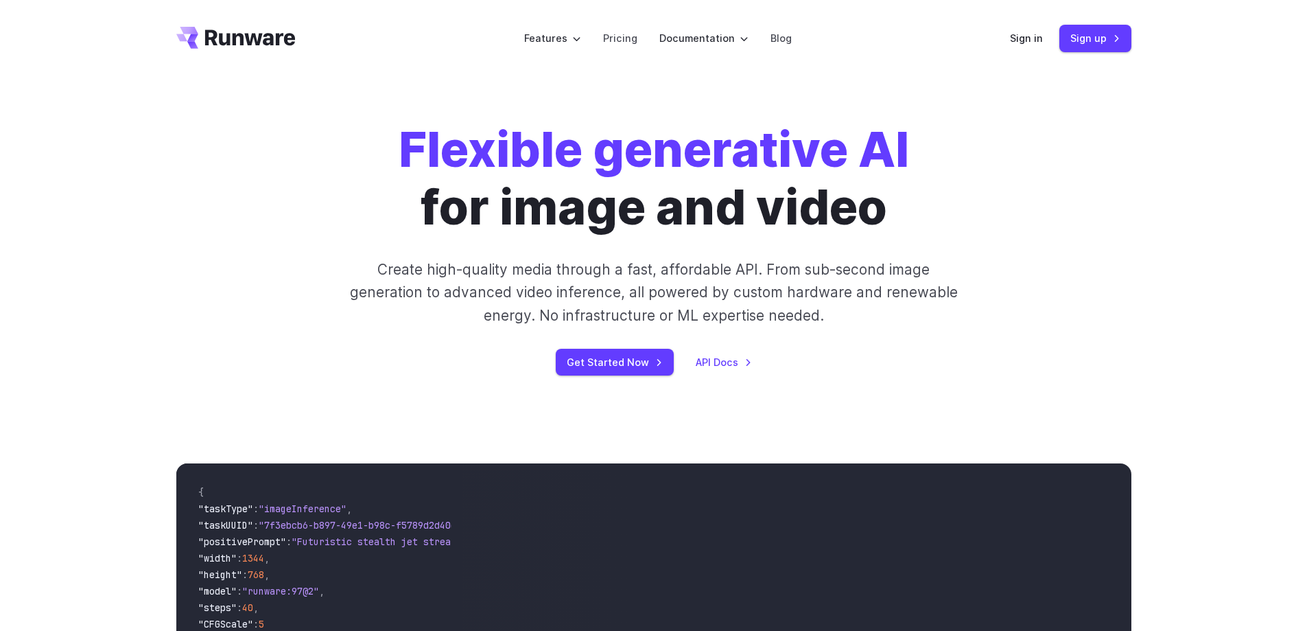
click at [616, 36] on link "Pricing" at bounding box center [620, 38] width 34 height 16
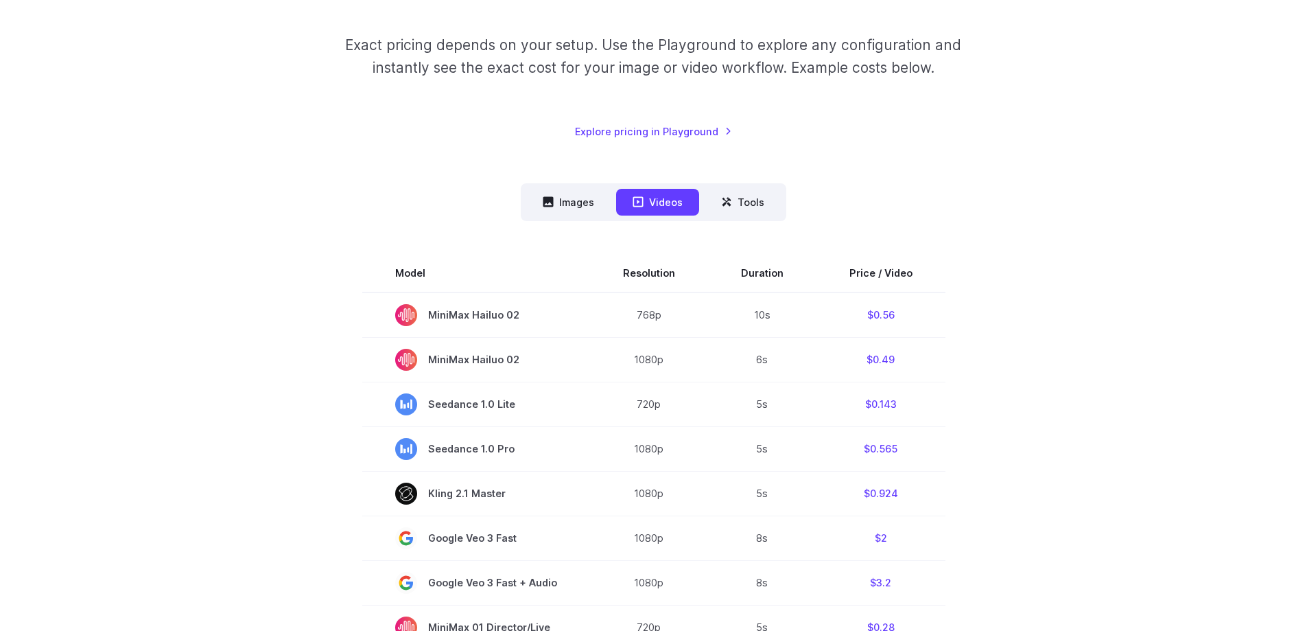
scroll to position [206, 0]
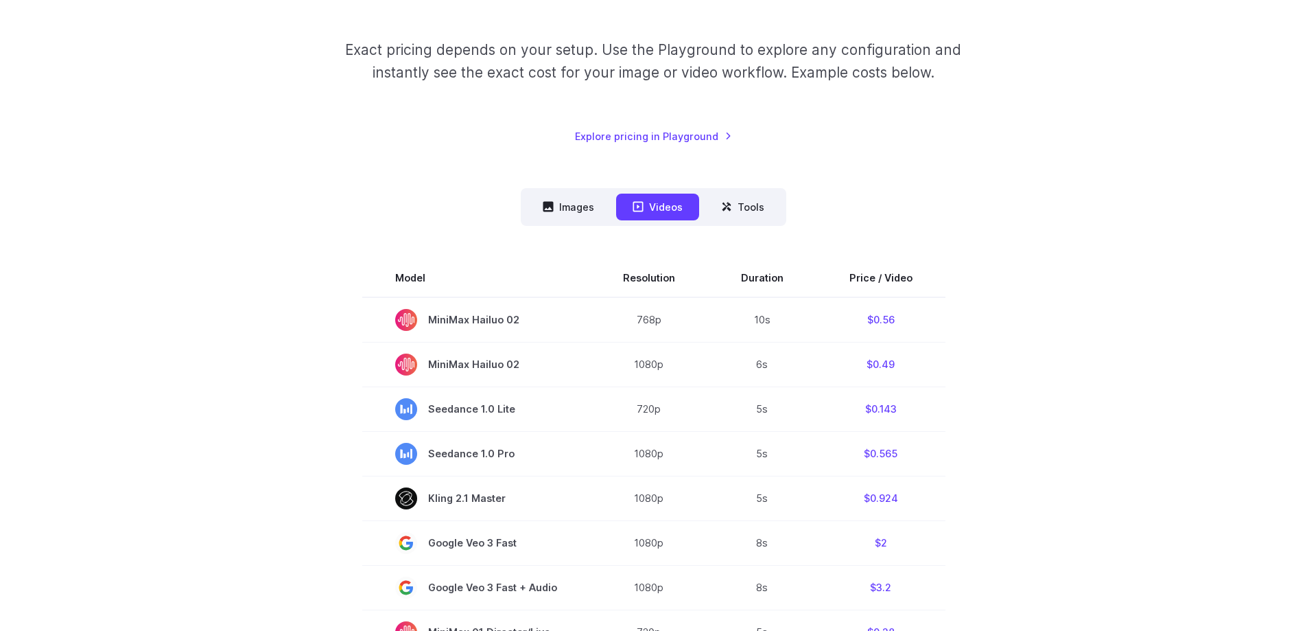
click at [572, 183] on div "Pricing based on what you use Exact pricing depends on your setup. Use the Play…" at bounding box center [653, 593] width 955 height 1313
click at [578, 200] on button "Images" at bounding box center [568, 206] width 84 height 27
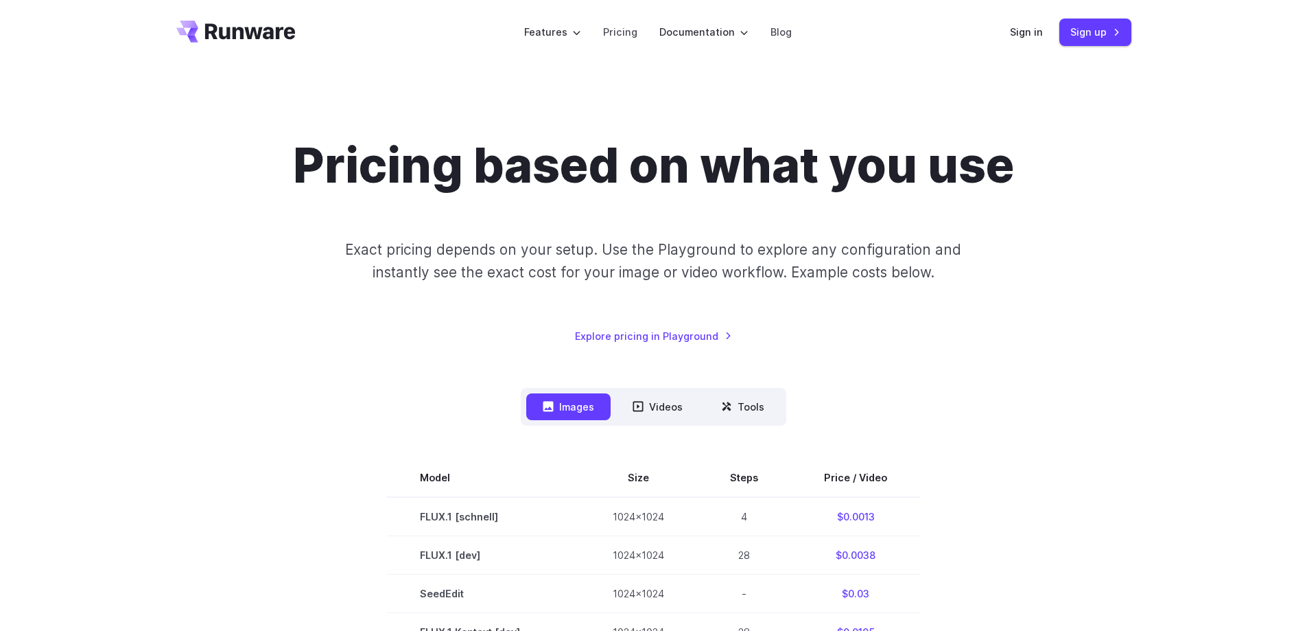
scroll to position [0, 0]
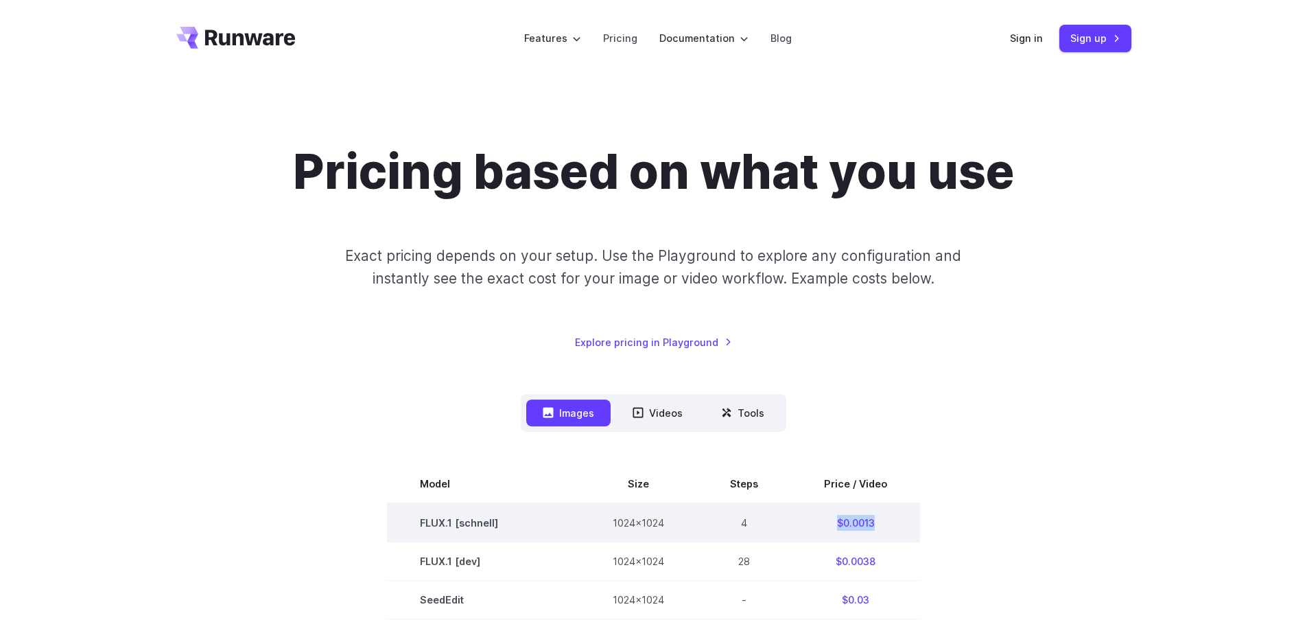
drag, startPoint x: 882, startPoint y: 520, endPoint x: 834, endPoint y: 520, distance: 48.0
click at [834, 520] on td "$0.0013" at bounding box center [855, 522] width 129 height 39
copy td "$0.0013"
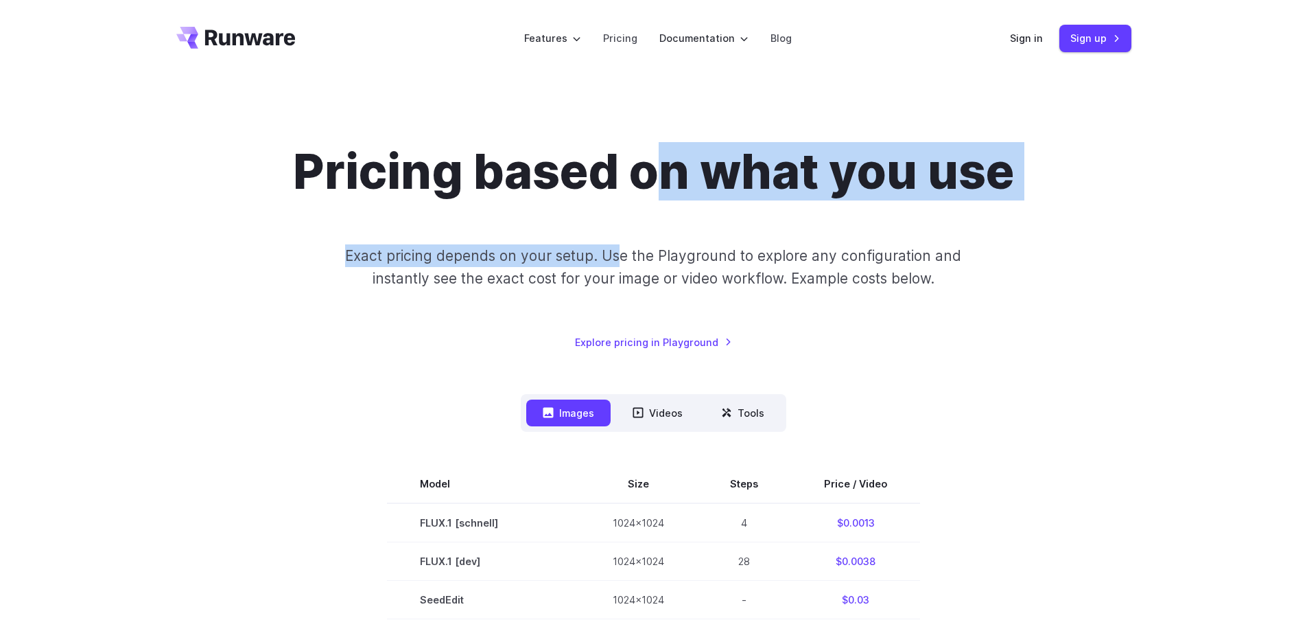
drag, startPoint x: 632, startPoint y: 241, endPoint x: 657, endPoint y: 104, distance: 139.4
click at [649, 181] on div "Pricing based on what you use Exact pricing depends on your setup. Use the Play…" at bounding box center [653, 246] width 955 height 207
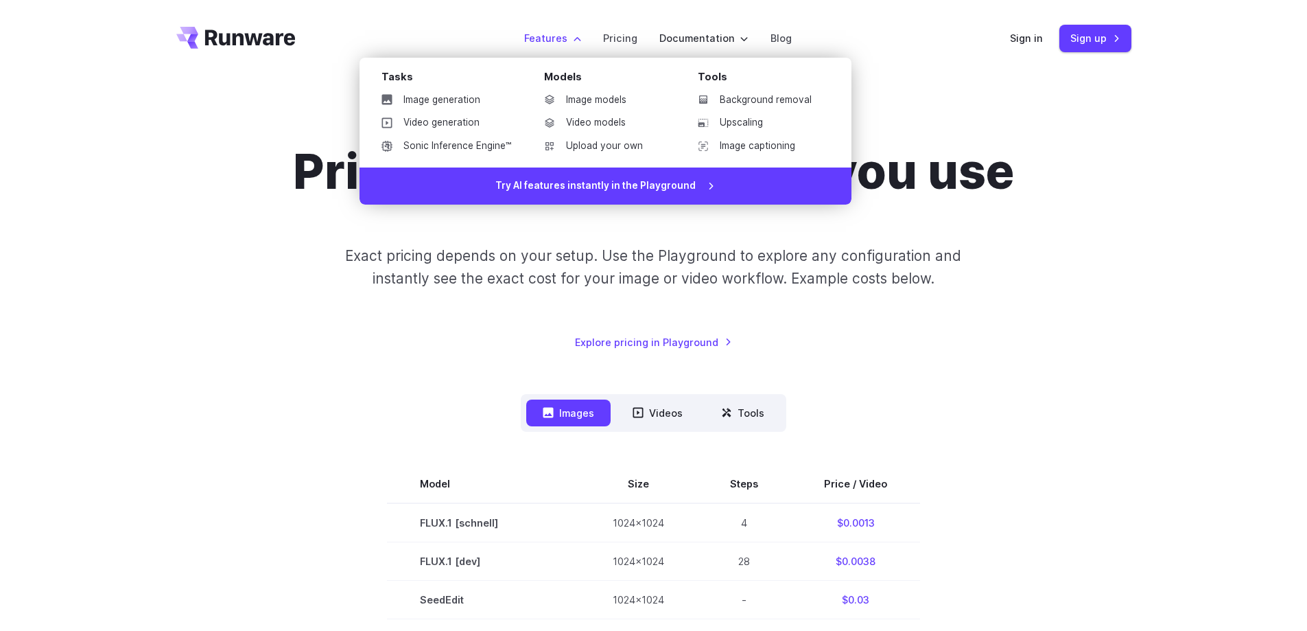
drag, startPoint x: 588, startPoint y: 54, endPoint x: 580, endPoint y: 35, distance: 20.0
click at [584, 41] on header "Features Tasks Image generation Video generation Sonic Inference Engine™ Models…" at bounding box center [654, 38] width 988 height 77
click at [576, 34] on label "Features" at bounding box center [552, 38] width 57 height 16
click at [477, 95] on link "Image generation" at bounding box center [447, 100] width 152 height 21
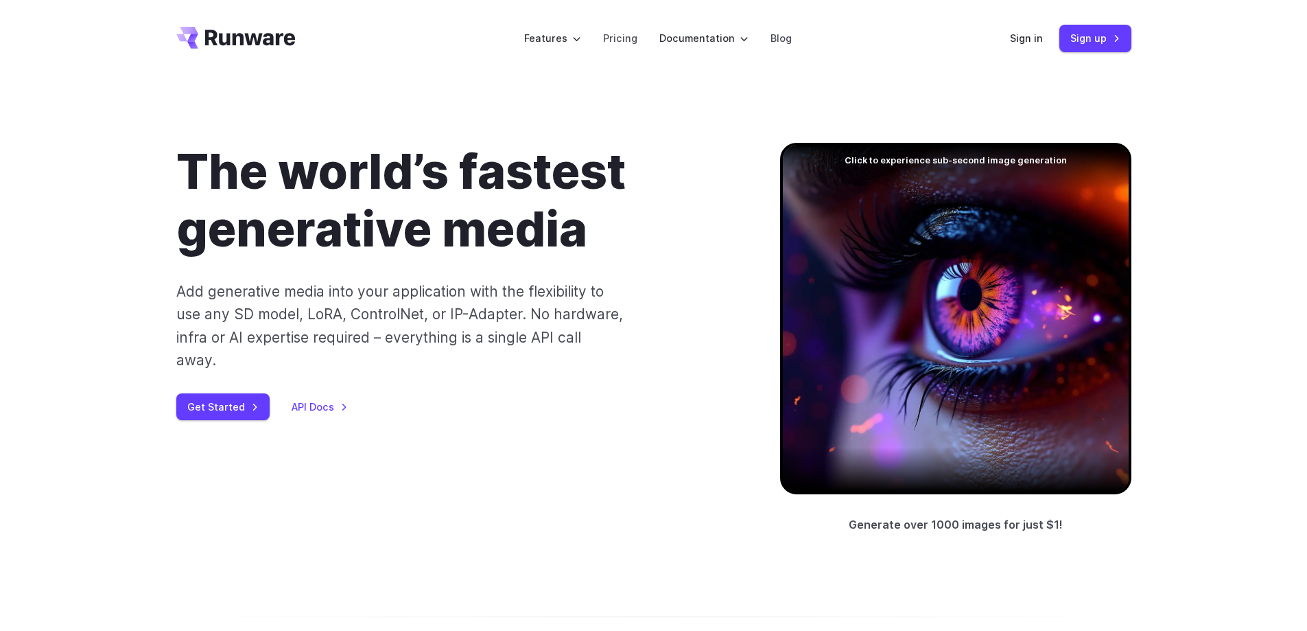
click at [269, 393] on div "Get Started API Docs" at bounding box center [456, 406] width 560 height 27
click at [244, 393] on link "Get Started" at bounding box center [222, 406] width 93 height 27
click at [1044, 41] on div "Sign in Sign up" at bounding box center [1070, 38] width 121 height 27
click at [1031, 40] on link "Sign in" at bounding box center [1026, 38] width 33 height 16
click at [1079, 39] on link "Sign up" at bounding box center [1095, 38] width 72 height 27
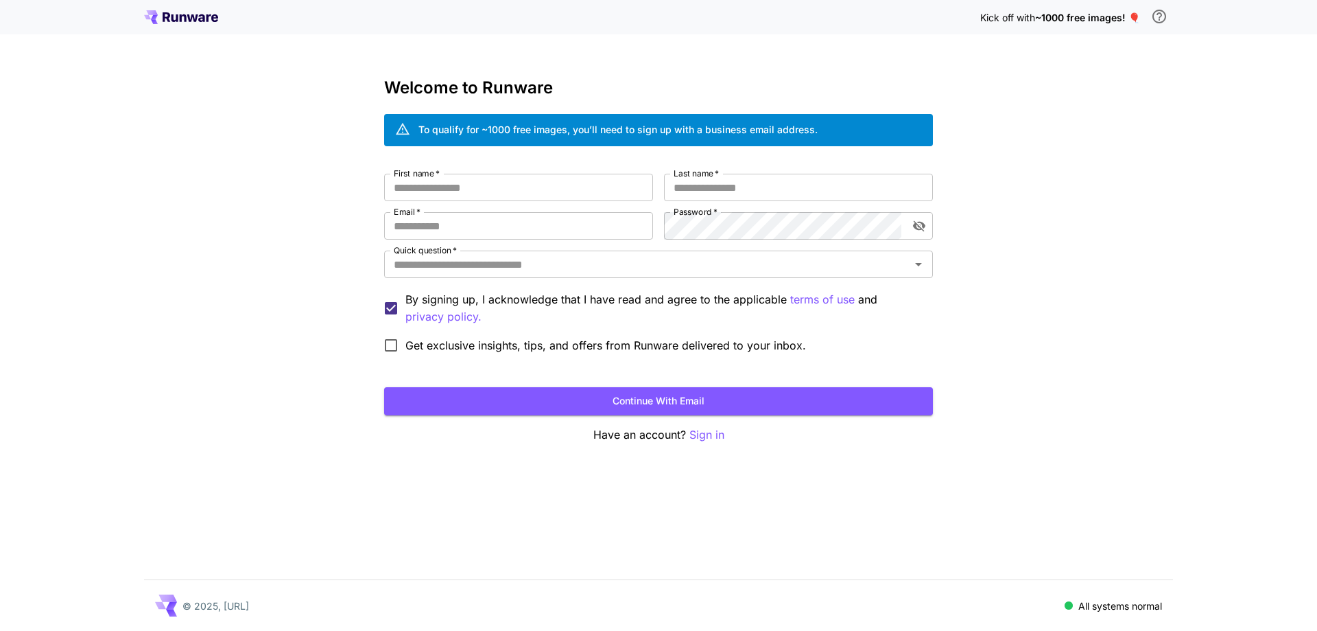
click at [195, 21] on icon at bounding box center [192, 18] width 11 height 8
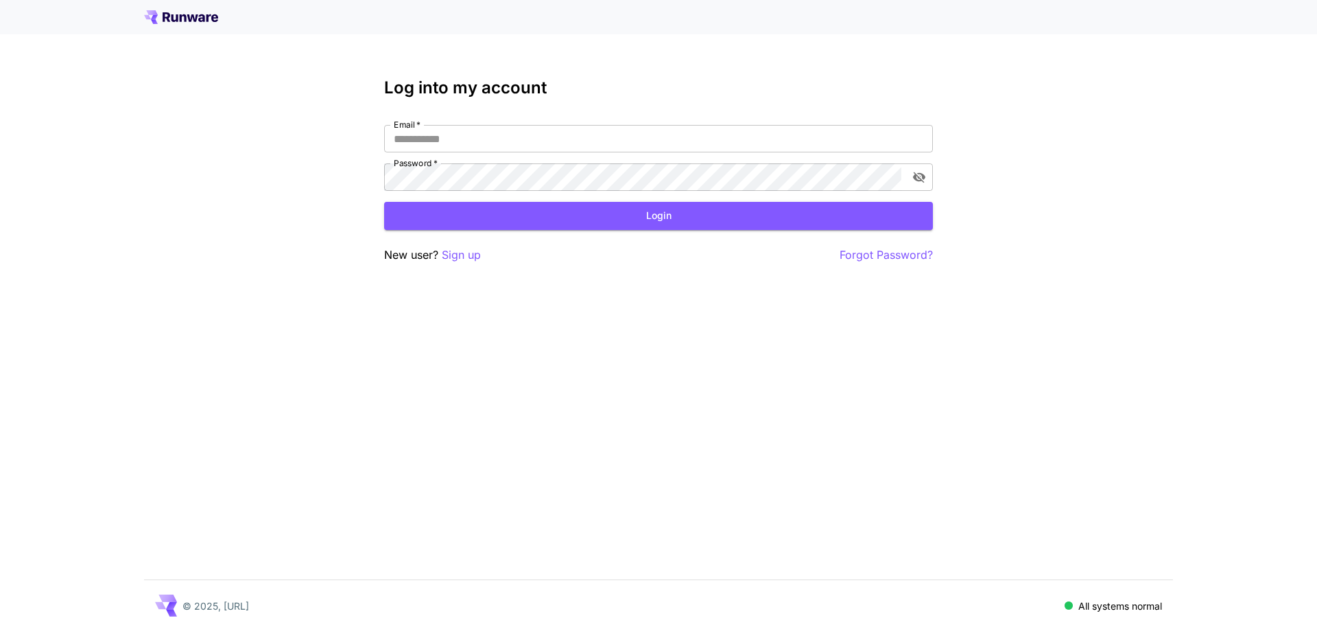
click at [205, 15] on icon at bounding box center [181, 17] width 74 height 14
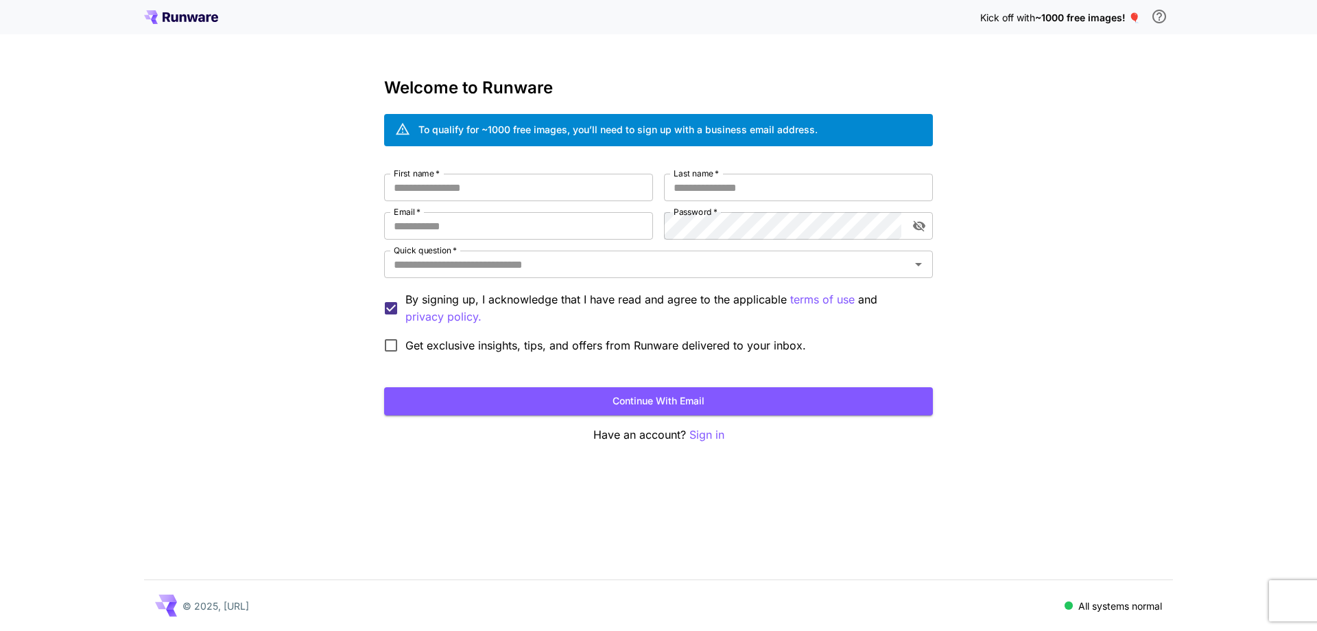
click at [178, 12] on icon at bounding box center [181, 17] width 74 height 14
